Goal: Task Accomplishment & Management: Complete application form

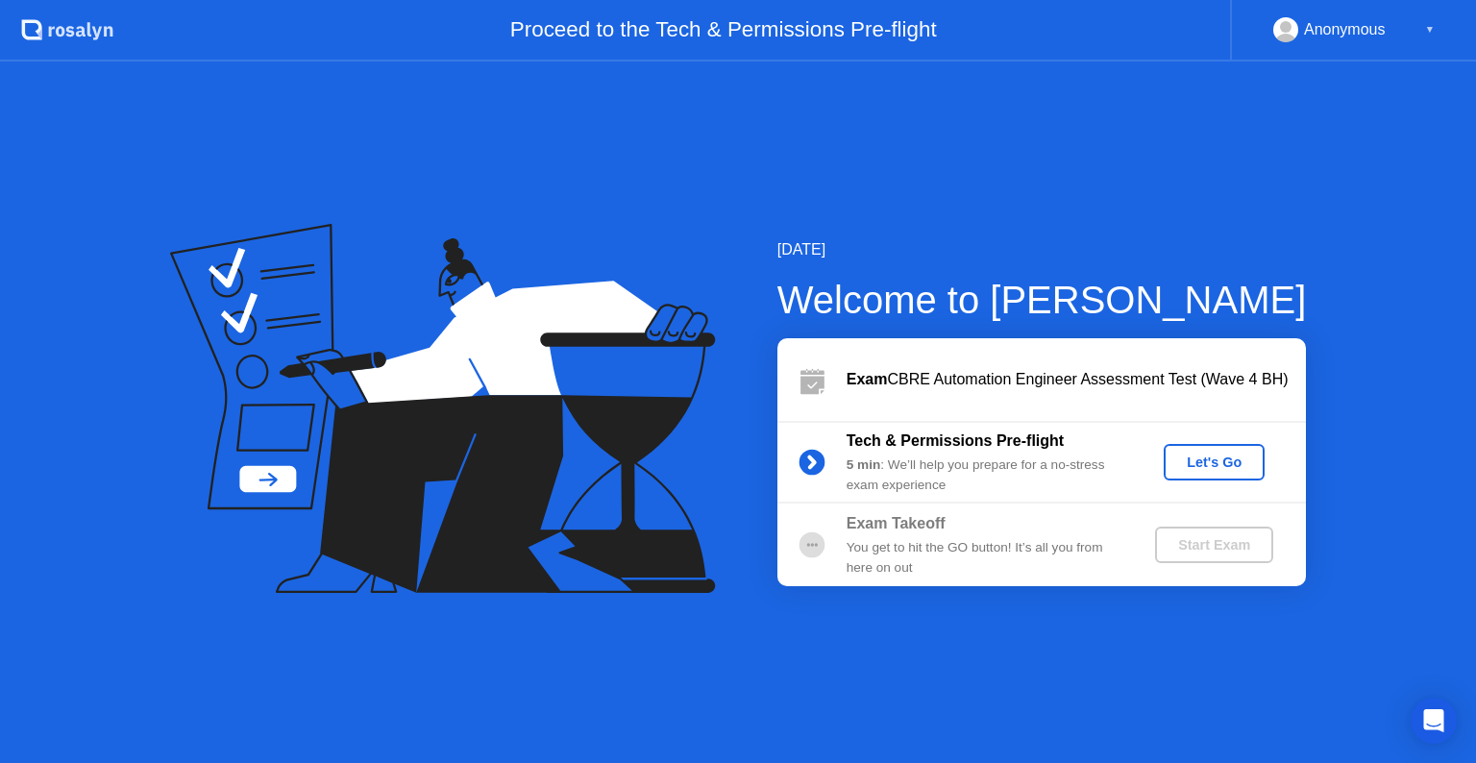
click at [1203, 465] on div "Let's Go" at bounding box center [1214, 461] width 86 height 15
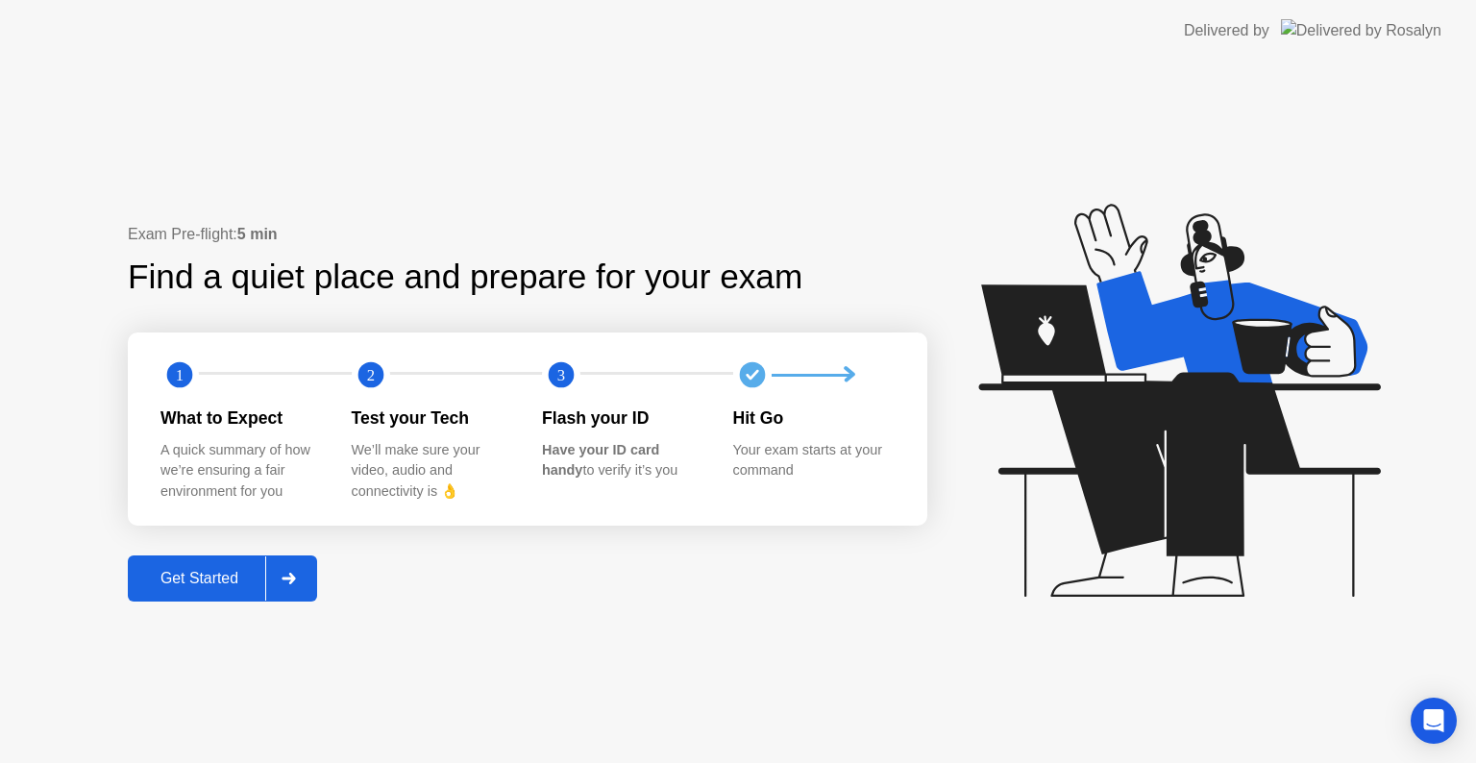
click at [252, 579] on div "Get Started" at bounding box center [200, 578] width 132 height 17
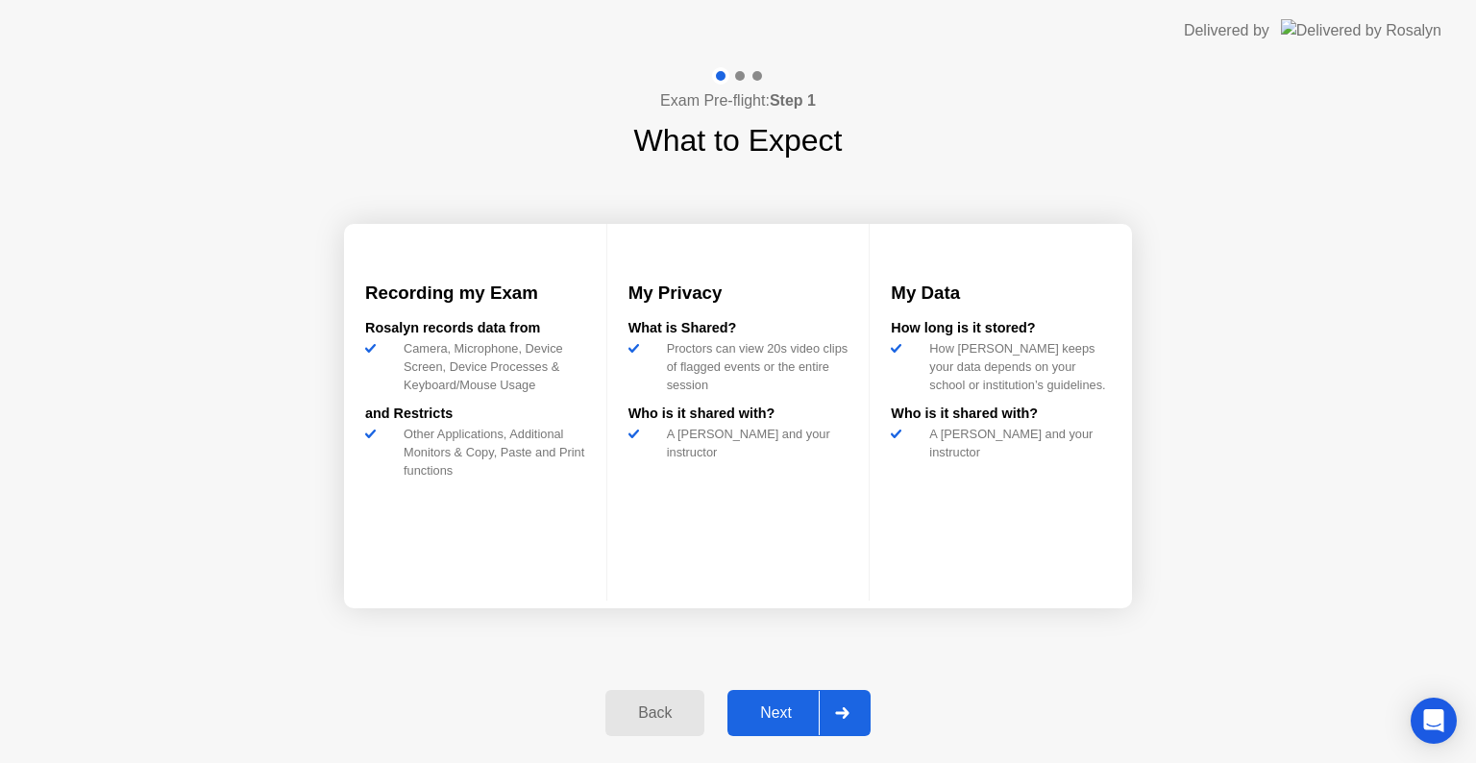
click at [773, 707] on div "Next" at bounding box center [776, 712] width 86 height 17
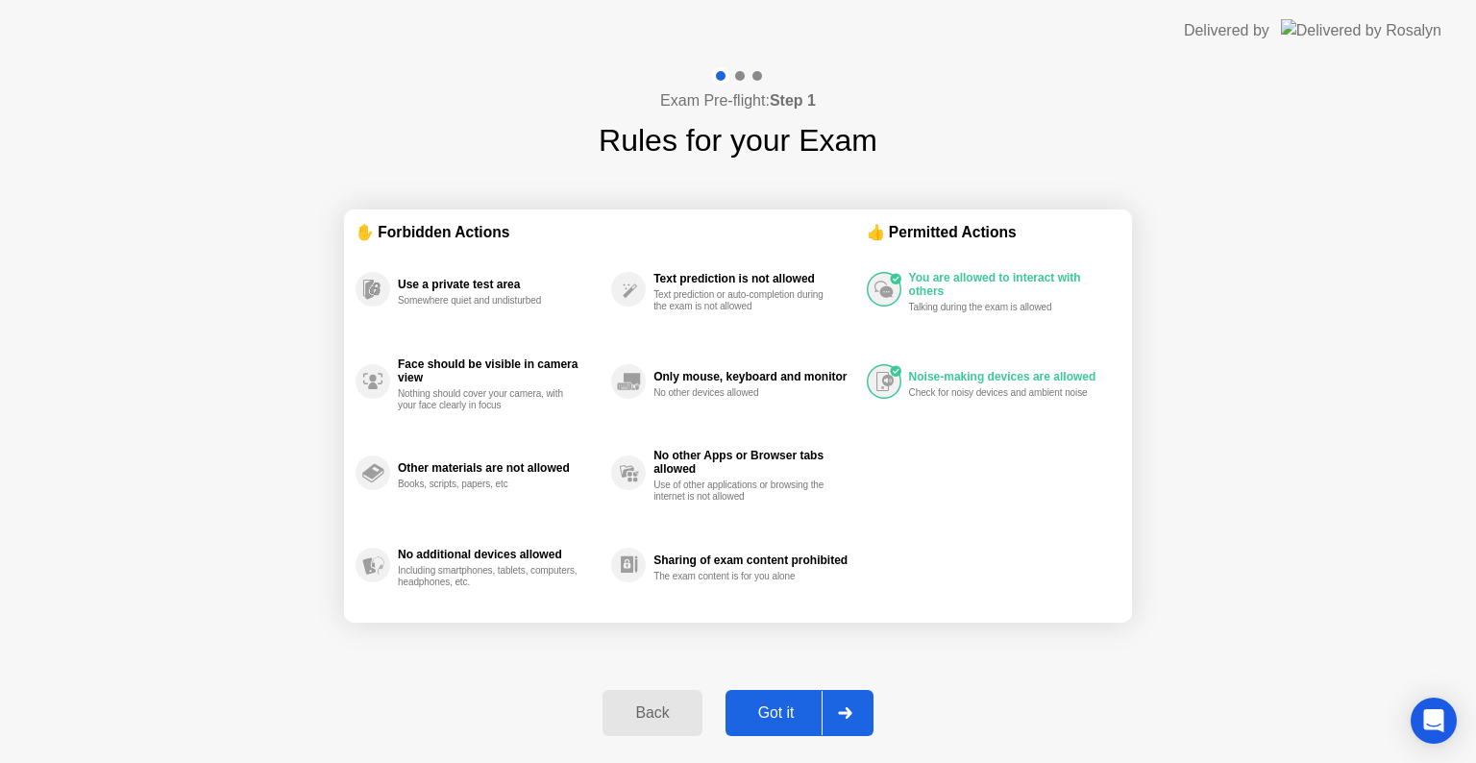
click at [775, 704] on div "Got it" at bounding box center [776, 712] width 90 height 17
select select "**********"
select select "*******"
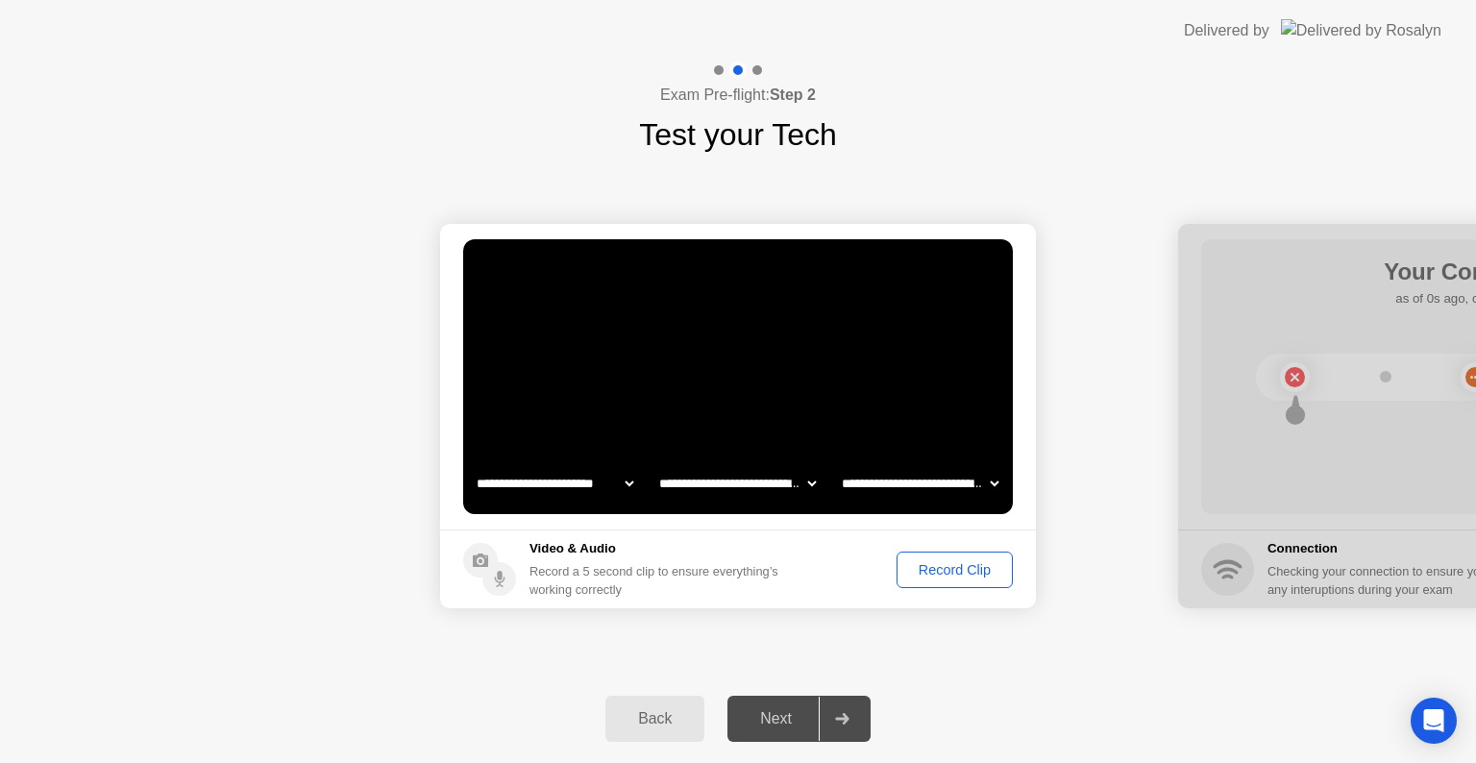
click at [924, 580] on button "Record Clip" at bounding box center [955, 570] width 116 height 37
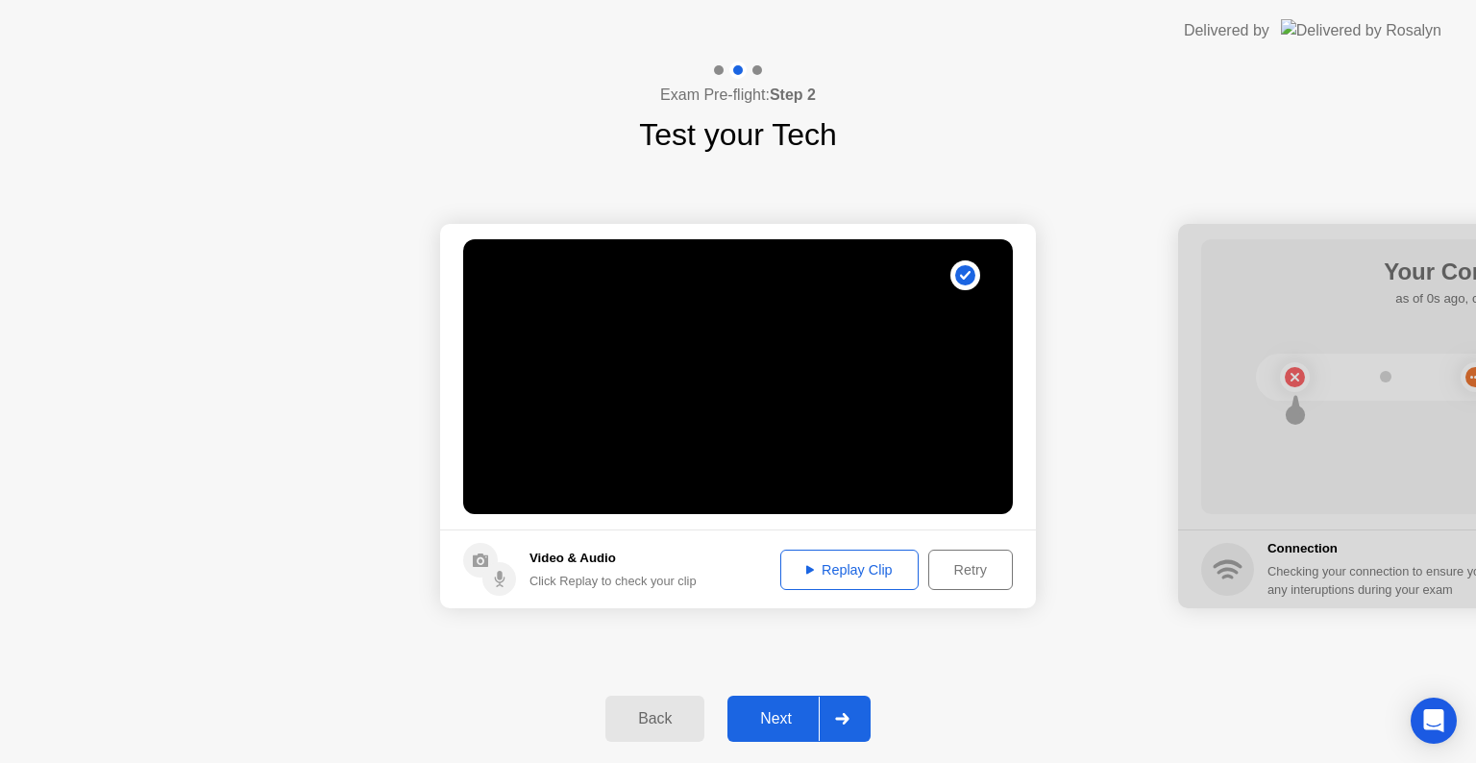
click at [770, 710] on div "Next" at bounding box center [776, 718] width 86 height 17
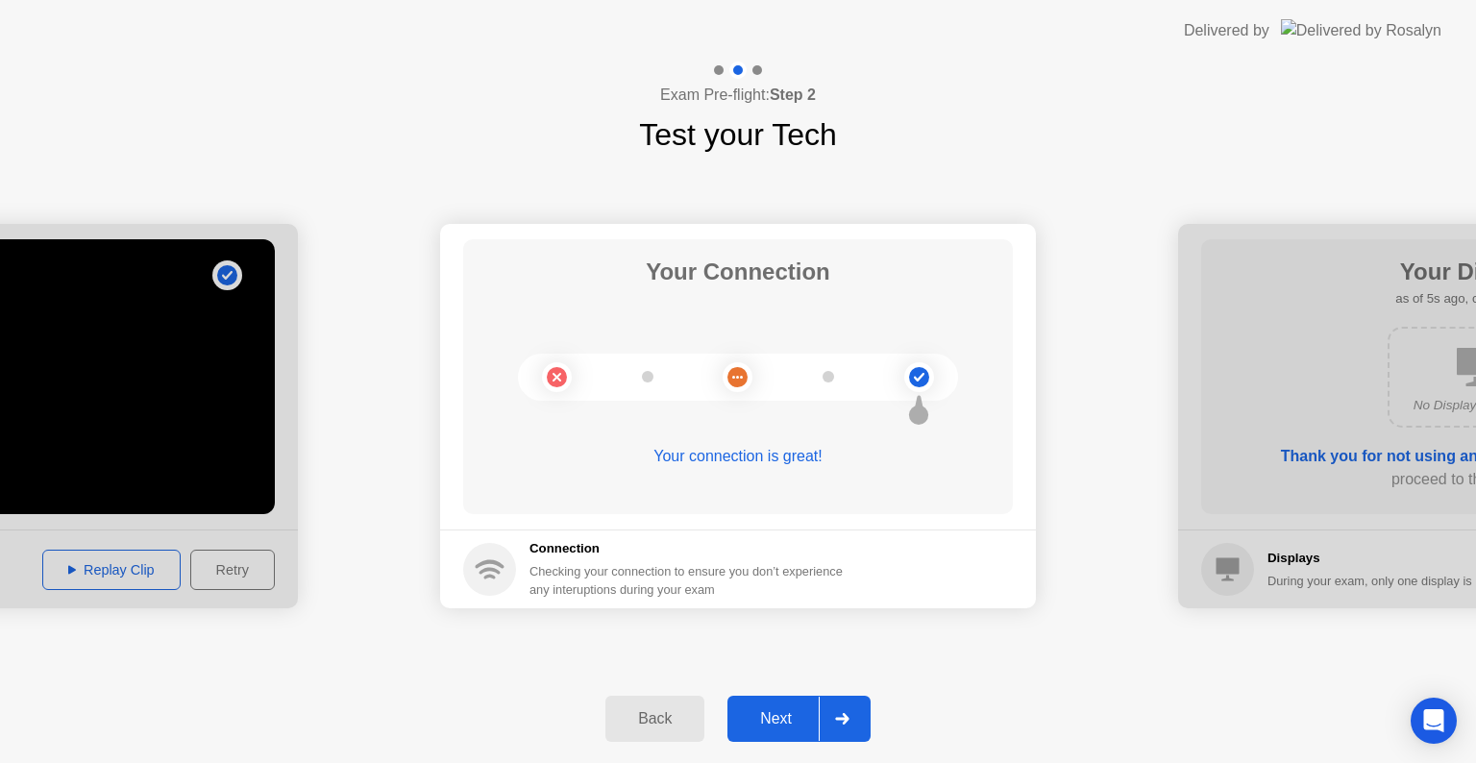
click at [772, 717] on div "Next" at bounding box center [776, 718] width 86 height 17
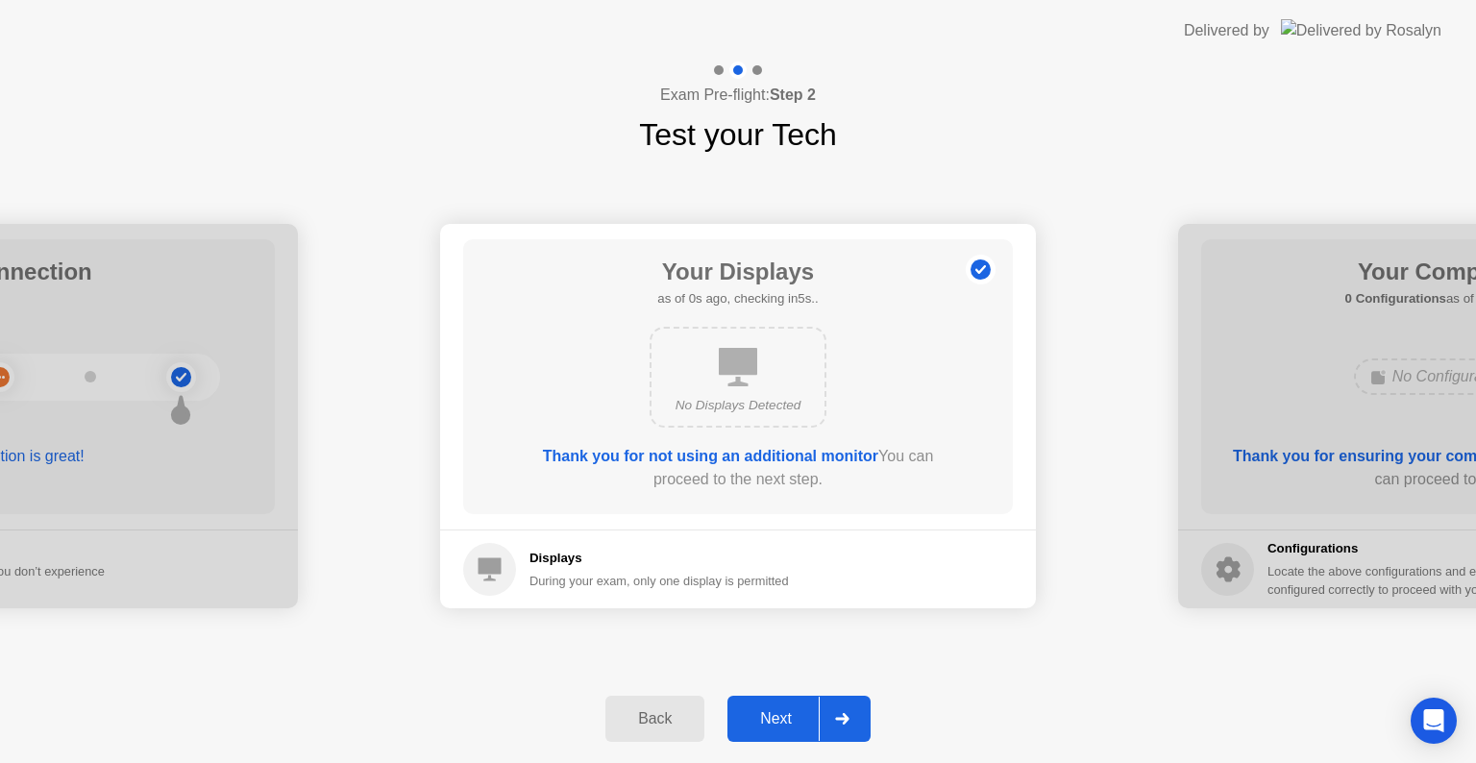
click at [771, 717] on div "Next" at bounding box center [776, 718] width 86 height 17
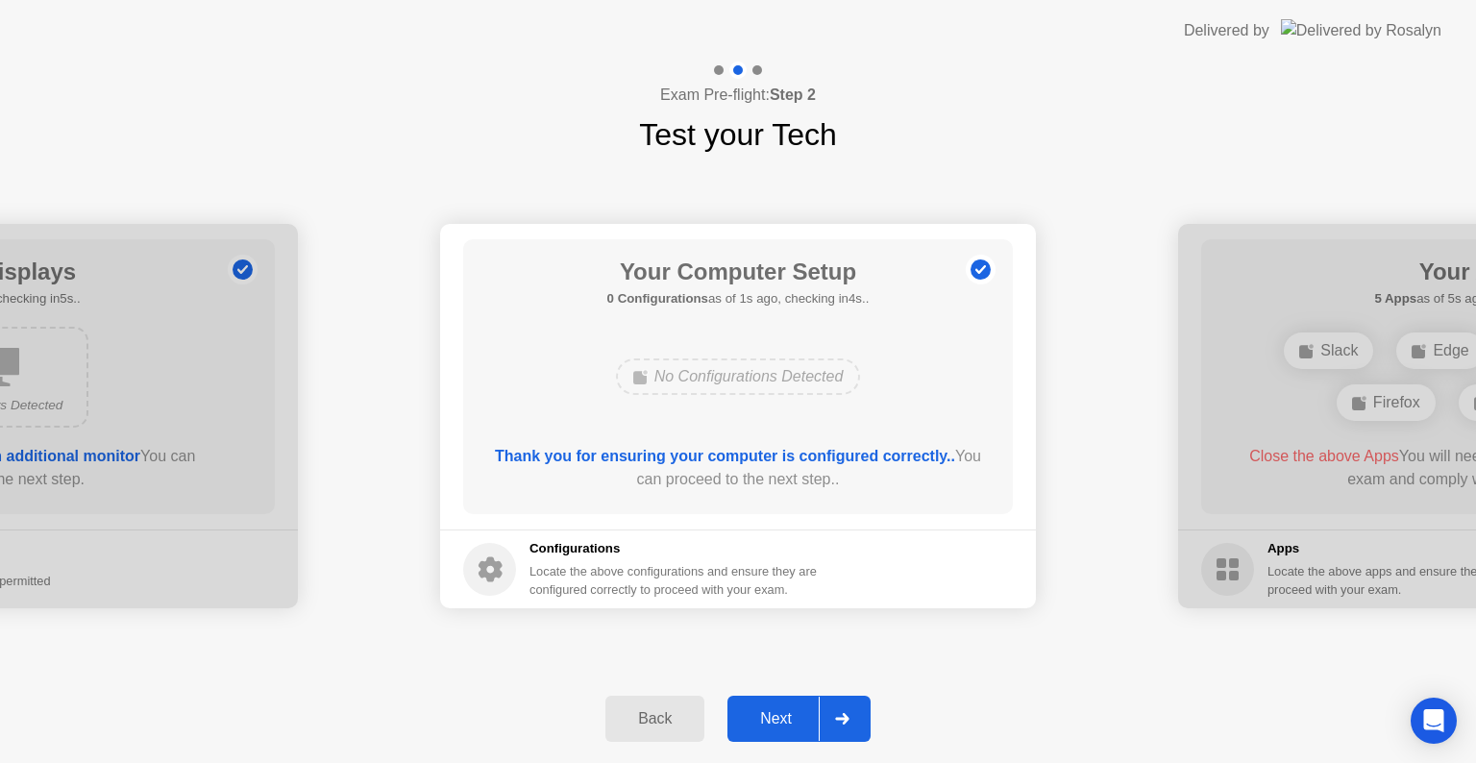
click at [774, 724] on div "Next" at bounding box center [776, 718] width 86 height 17
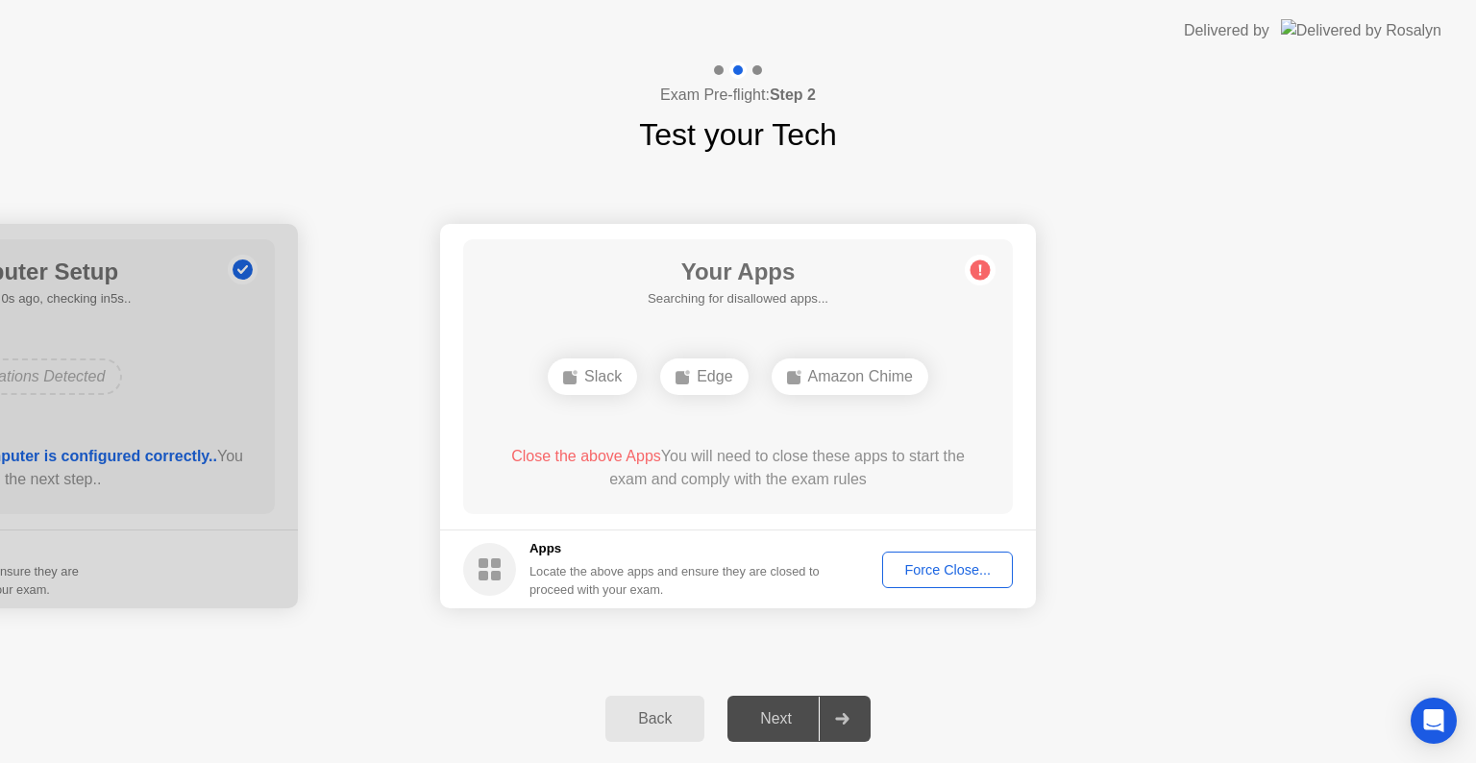
click at [916, 562] on div "Force Close..." at bounding box center [947, 569] width 117 height 15
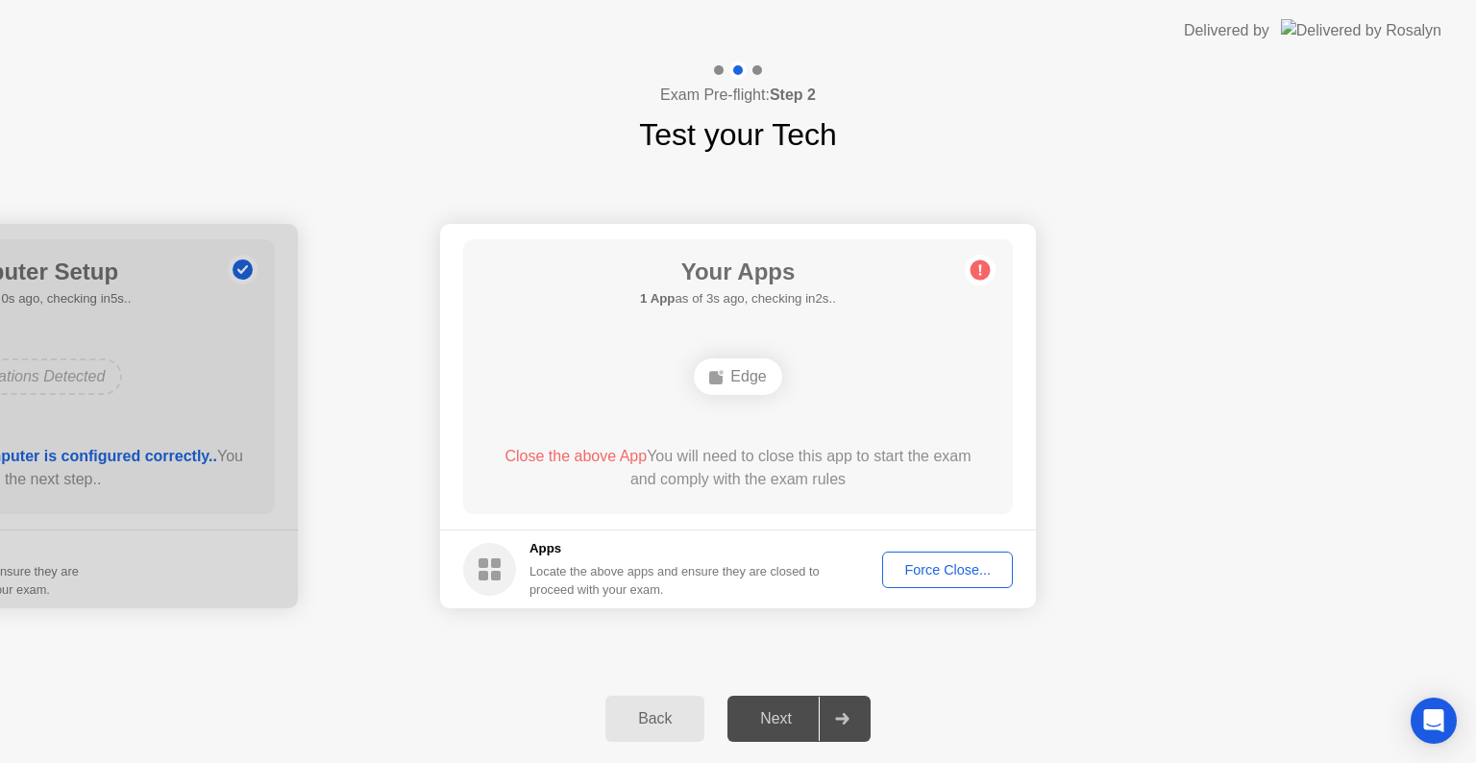
click at [923, 576] on div "Force Close..." at bounding box center [947, 569] width 117 height 15
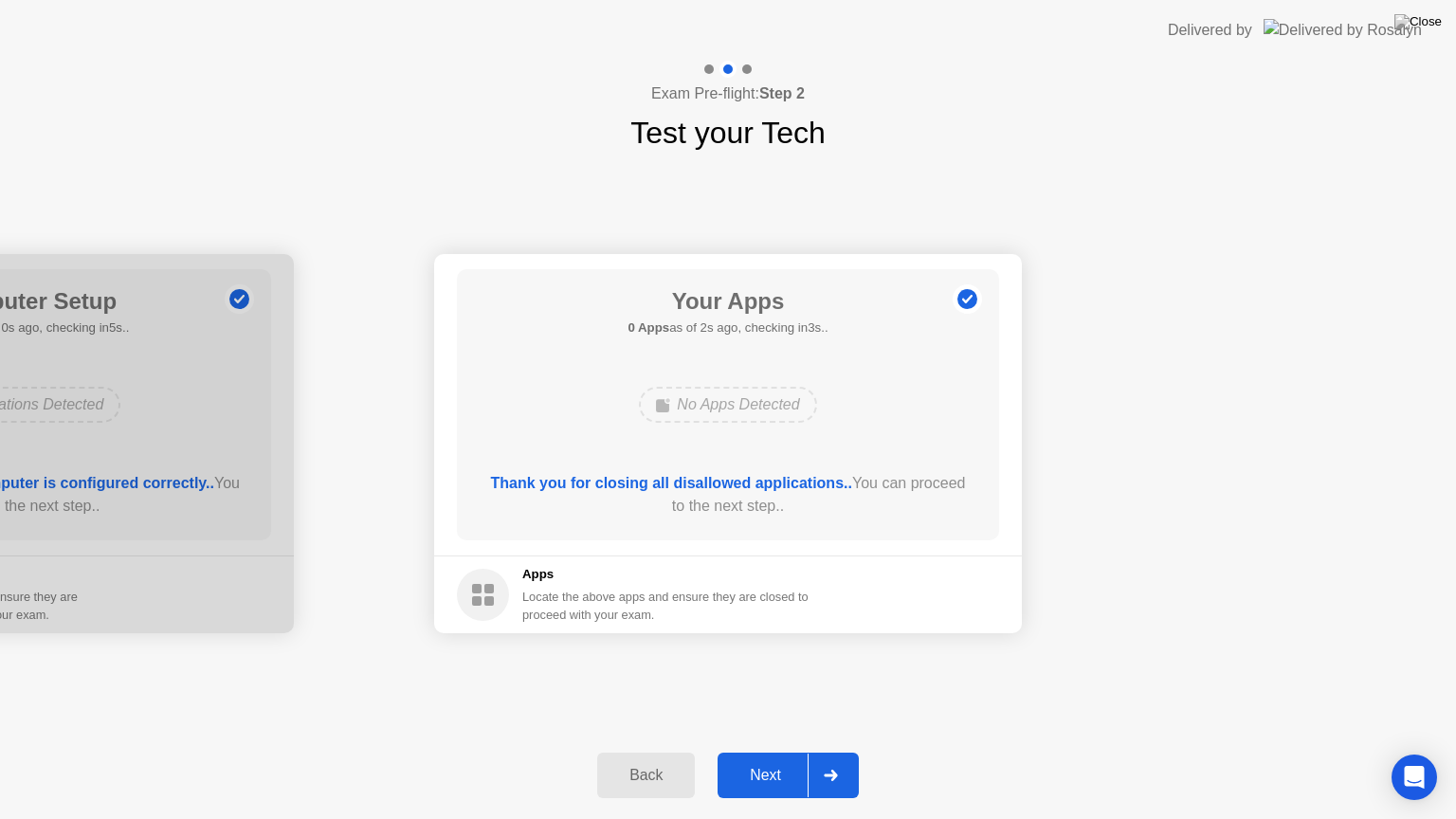
click at [754, 752] on div "Next" at bounding box center [765, 775] width 85 height 17
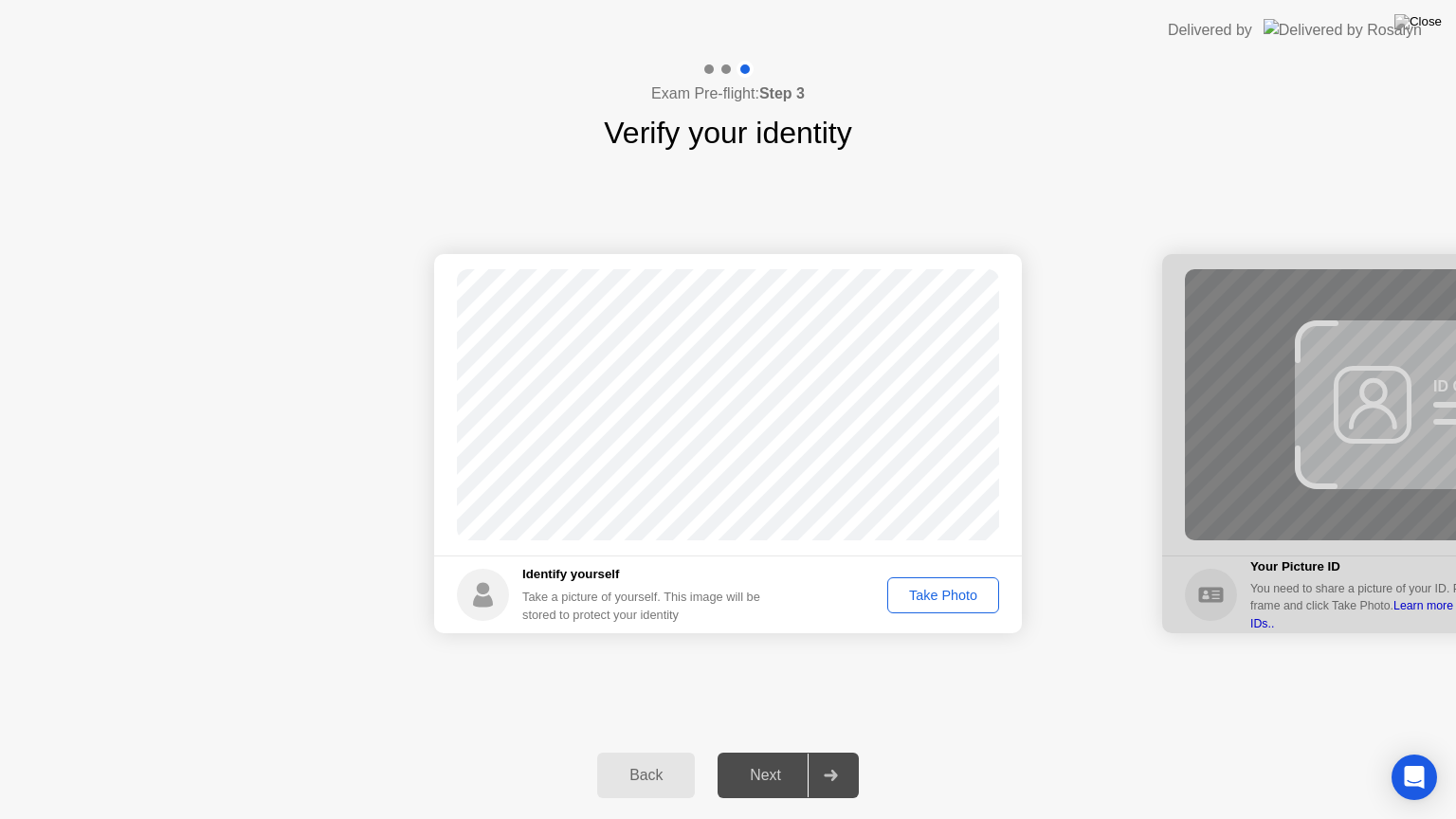
click at [942, 598] on div "Take Photo" at bounding box center [943, 595] width 99 height 15
click at [765, 752] on div "Next" at bounding box center [765, 775] width 85 height 17
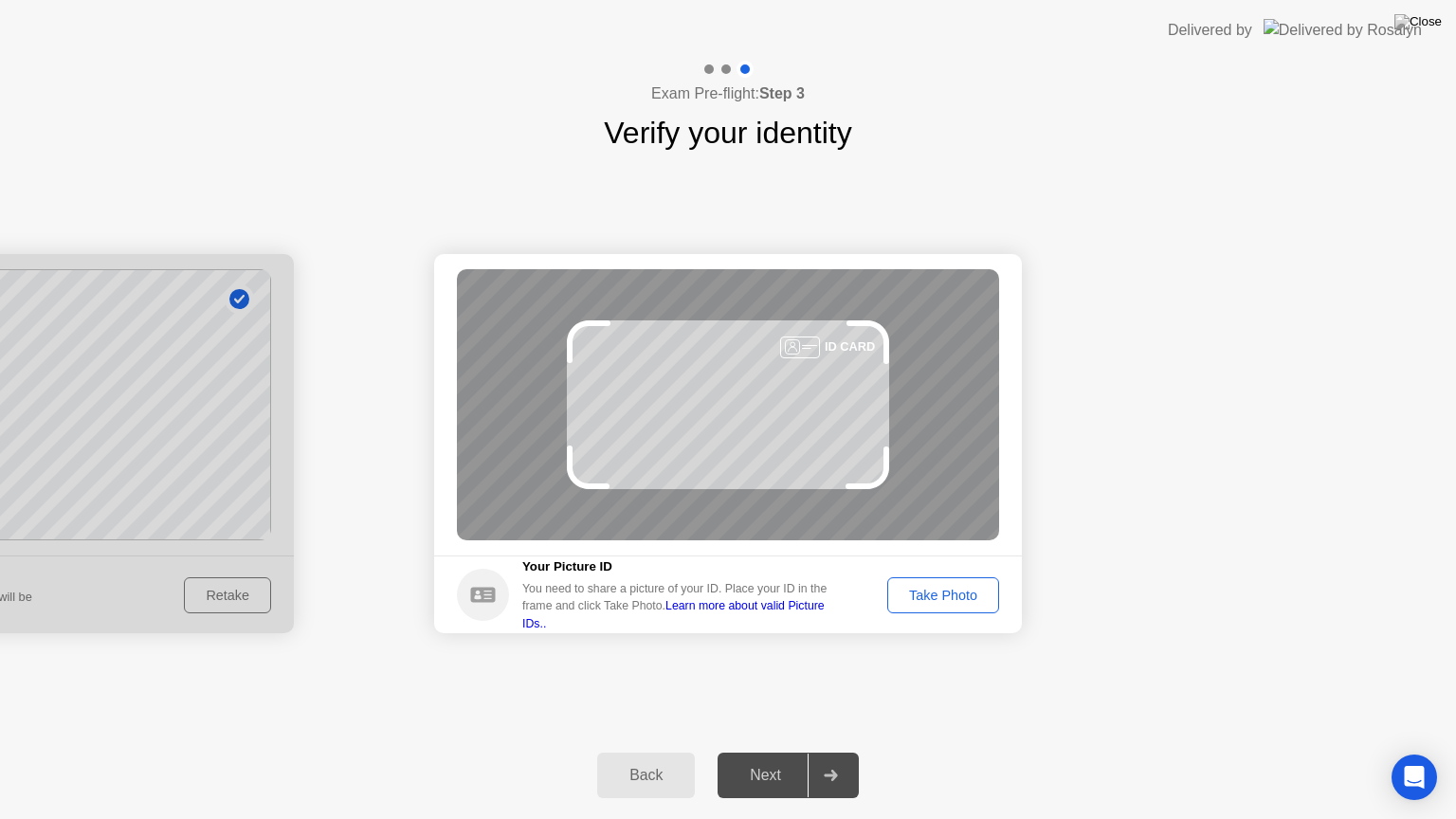
click at [931, 605] on button "Take Photo" at bounding box center [942, 595] width 111 height 37
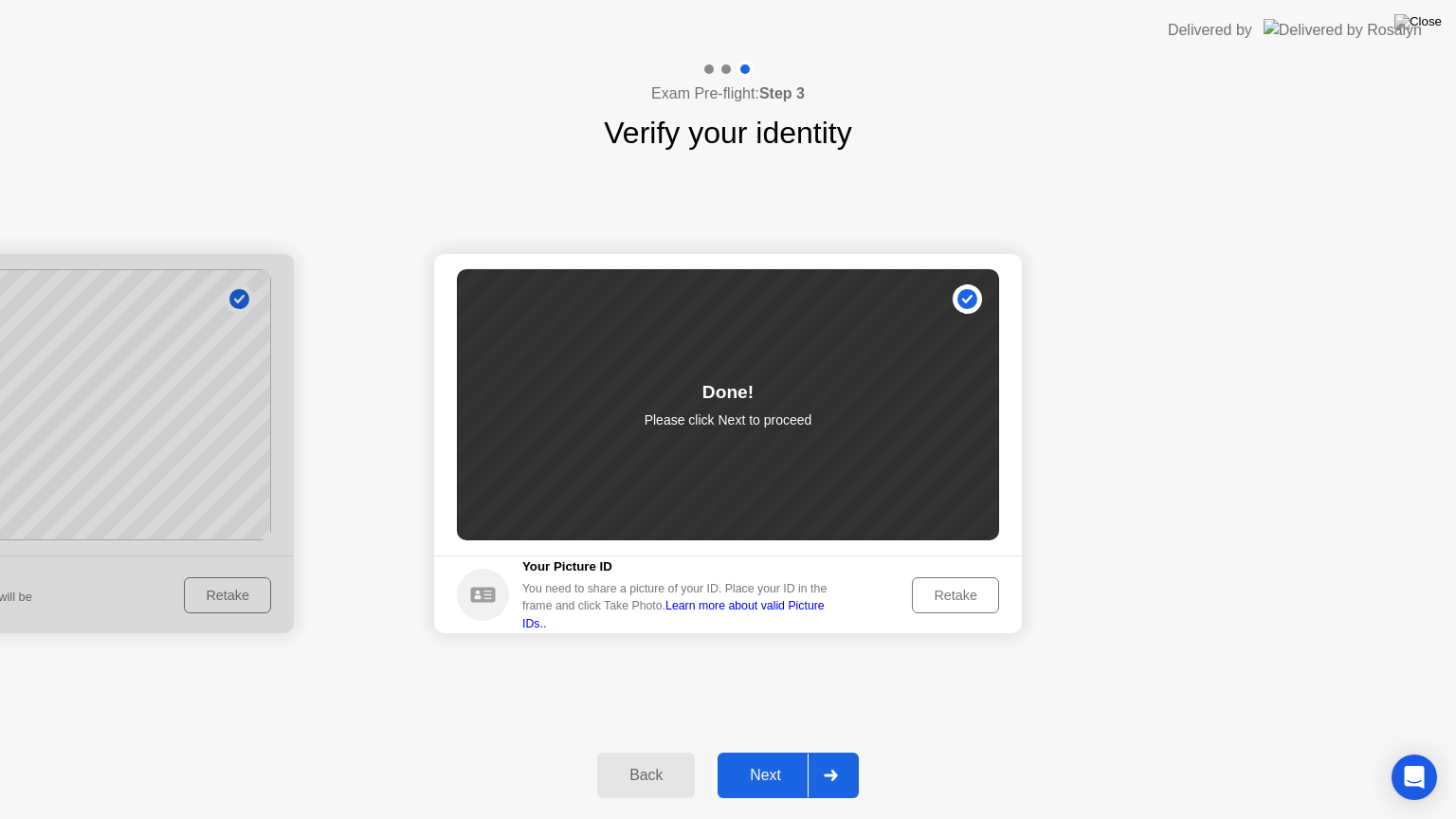
click at [787, 752] on div "Next" at bounding box center [765, 775] width 85 height 17
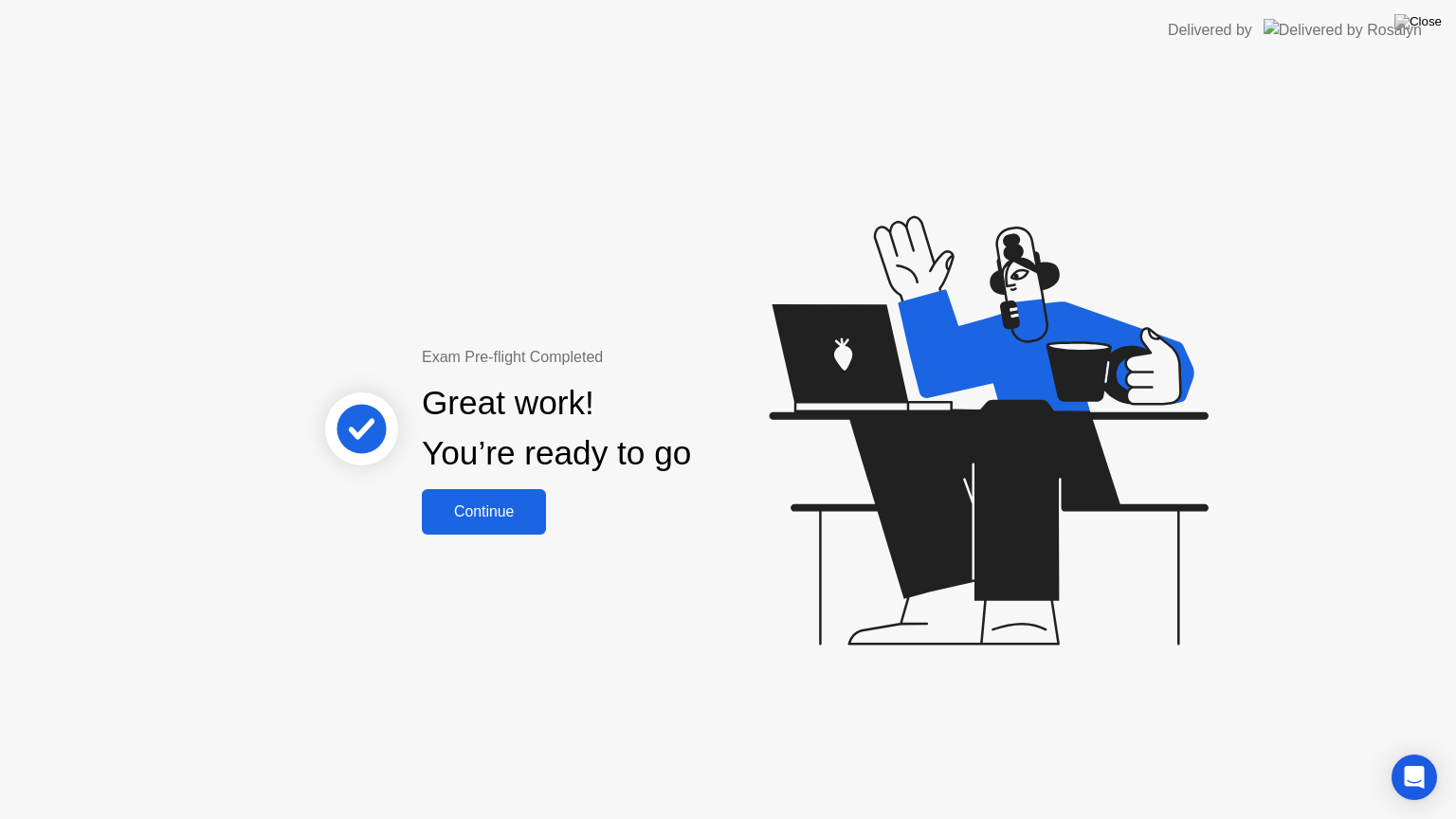
click at [490, 504] on div "Continue" at bounding box center [483, 511] width 112 height 17
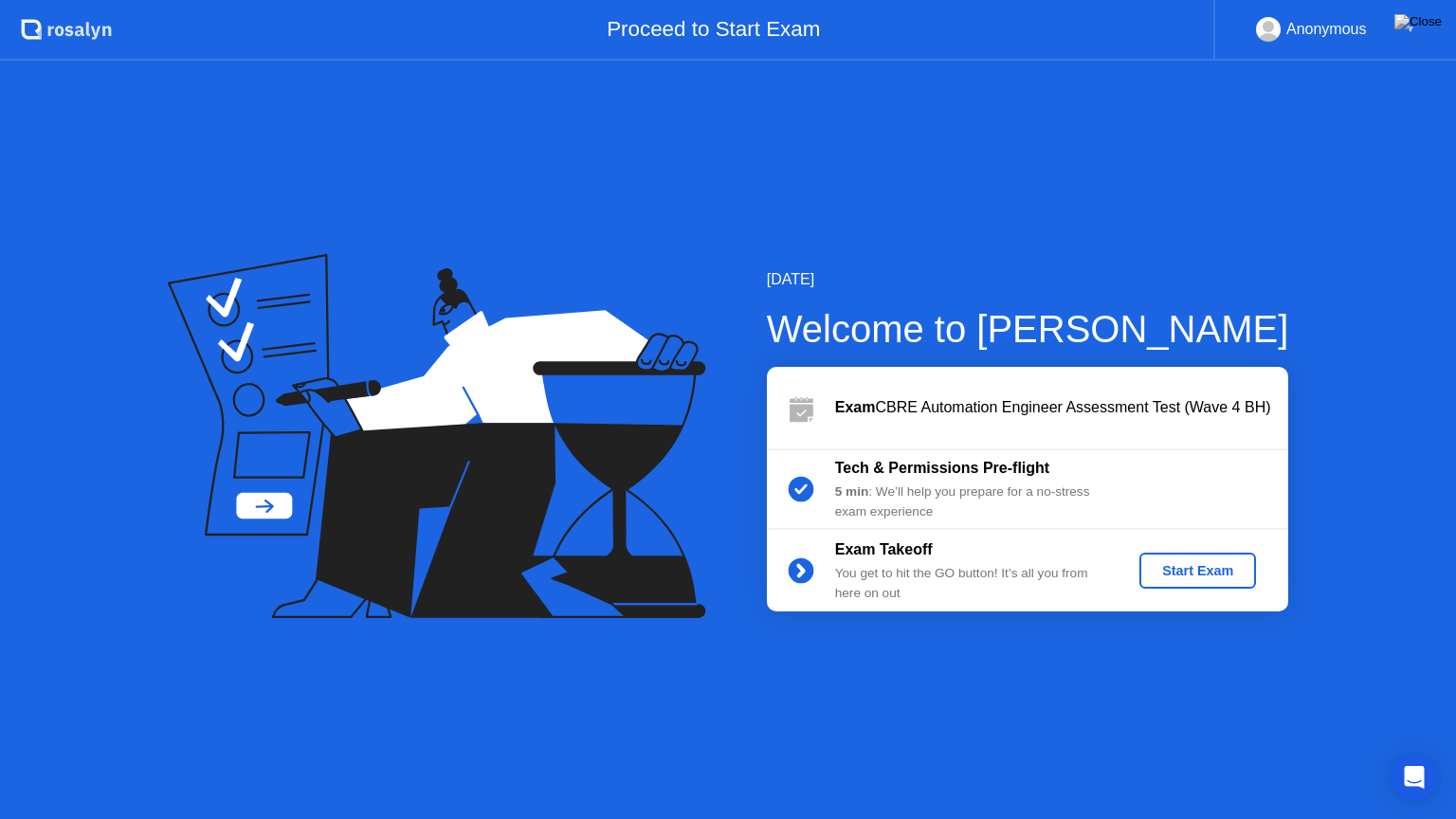
click at [1174, 569] on div "Start Exam" at bounding box center [1198, 570] width 102 height 15
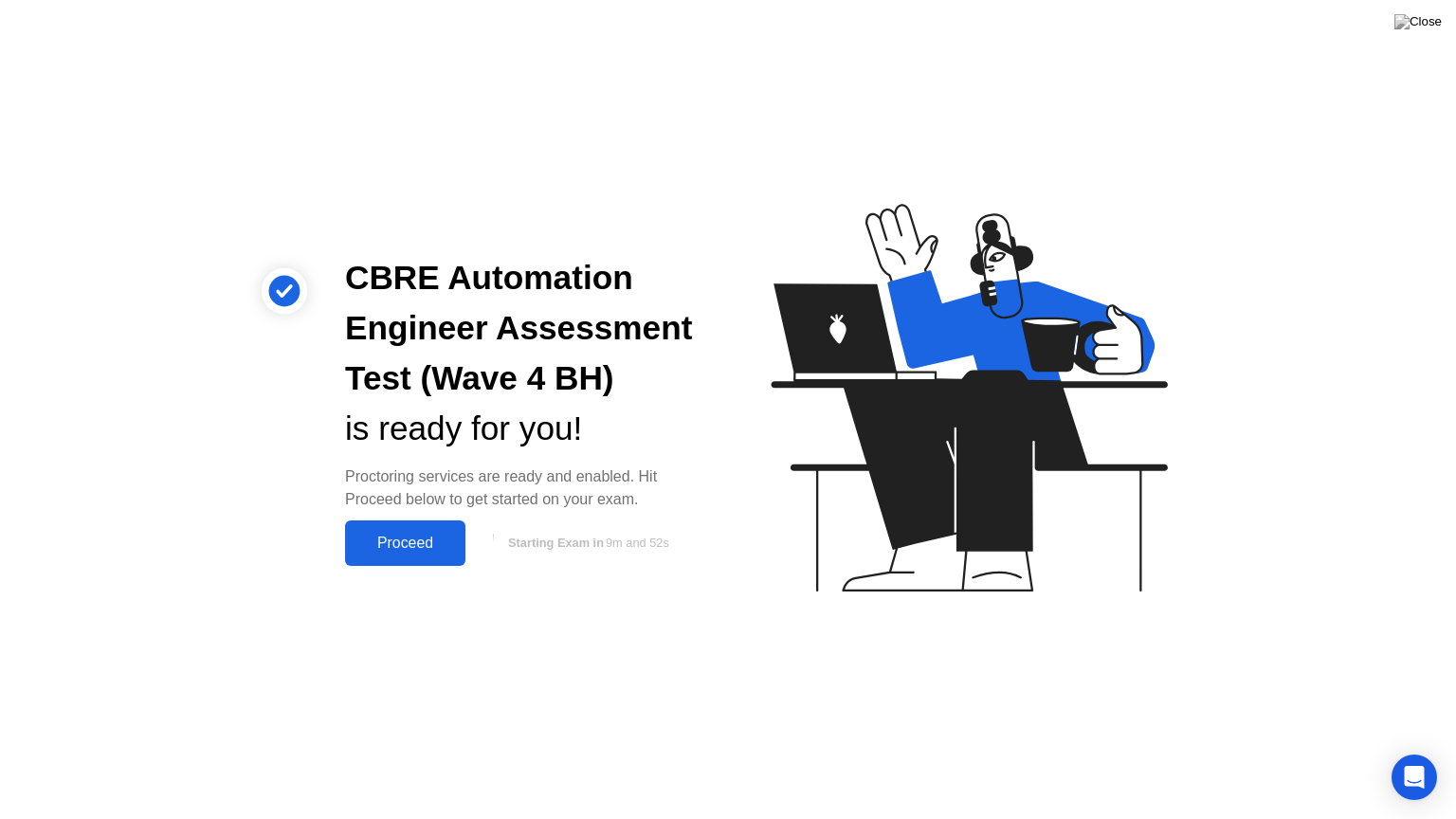
click at [405, 546] on div "Proceed" at bounding box center [405, 543] width 109 height 17
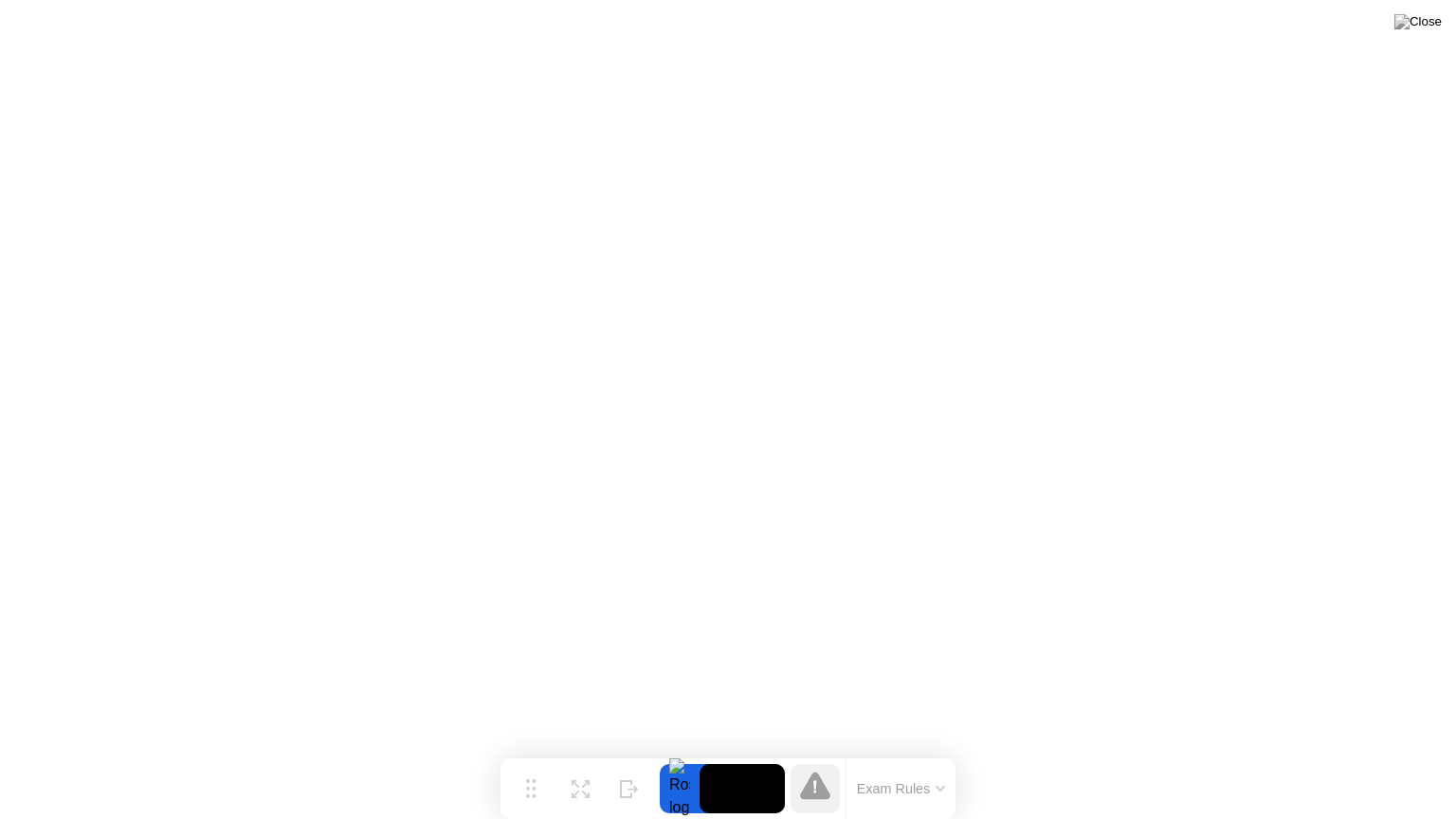
drag, startPoint x: 711, startPoint y: 793, endPoint x: 682, endPoint y: 793, distance: 29.0
click at [682, 752] on div at bounding box center [722, 788] width 125 height 49
click at [682, 752] on div at bounding box center [680, 788] width 39 height 49
click at [1435, 30] on img at bounding box center [1418, 21] width 47 height 15
